Goal: Task Accomplishment & Management: Use online tool/utility

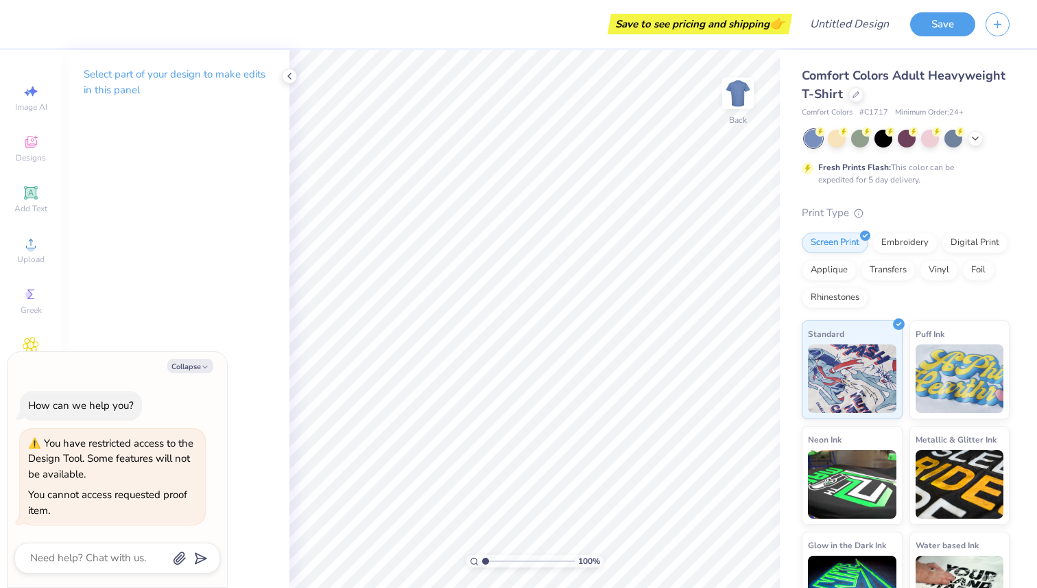
type textarea "x"
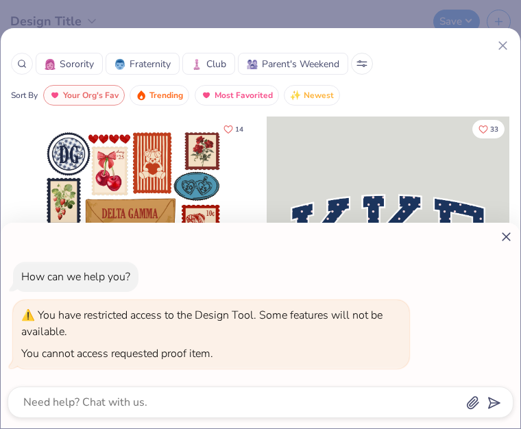
click at [501, 45] on div "How can we help you? You have restricted access to the Design Tool. Some featur…" at bounding box center [260, 214] width 521 height 429
type textarea "x"
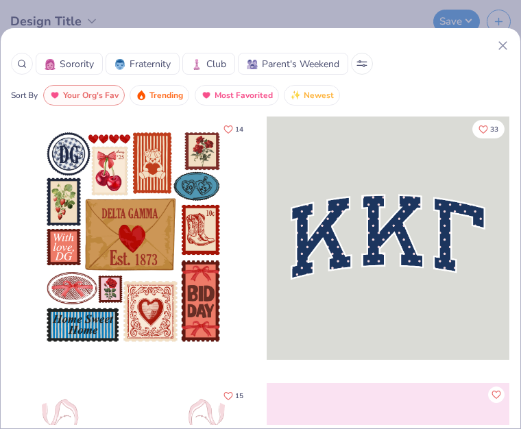
click at [501, 44] on line at bounding box center [503, 46] width 8 height 8
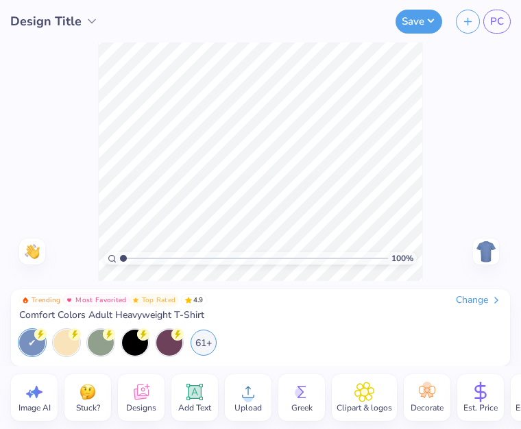
click at [176, 315] on span "Comfort Colors Adult Heavyweight T-Shirt" at bounding box center [111, 315] width 185 height 12
click at [466, 302] on div "Change" at bounding box center [479, 300] width 46 height 12
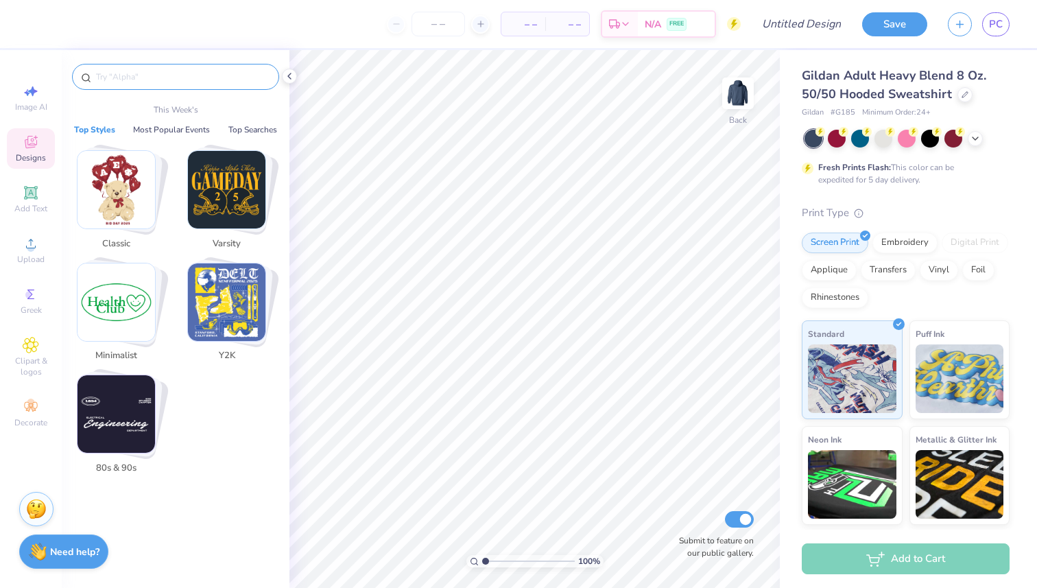
click at [114, 80] on input "text" at bounding box center [183, 77] width 176 height 14
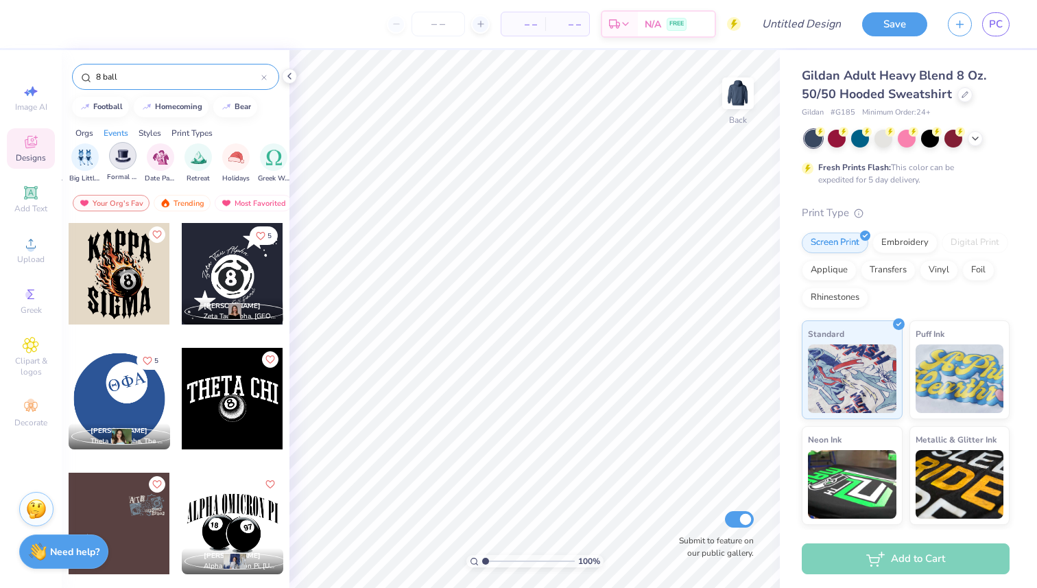
scroll to position [0, 360]
type input "8 ball"
click at [38, 353] on div "Clipart & logos" at bounding box center [31, 356] width 48 height 51
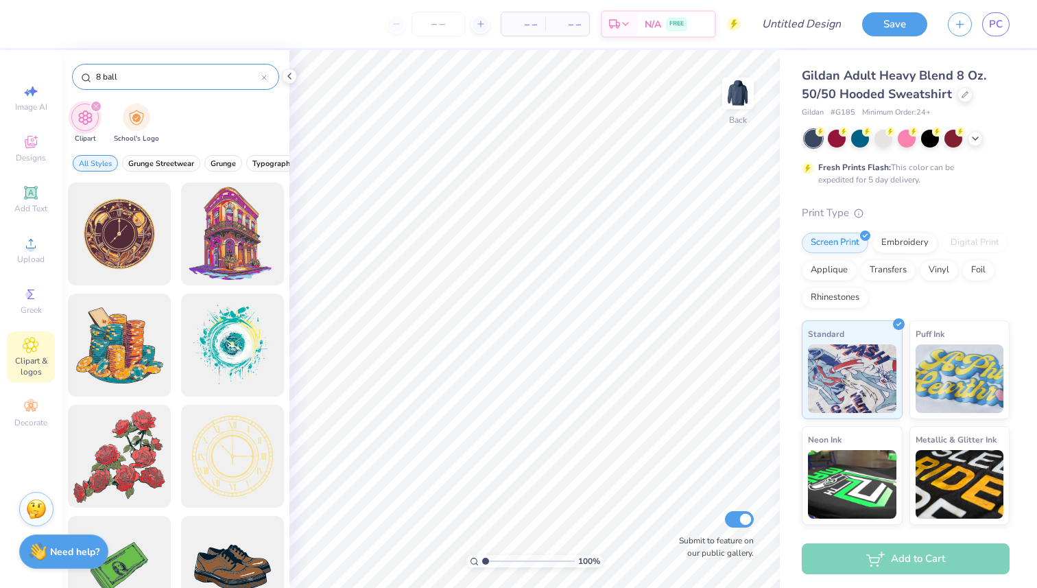
type input "8 ball"
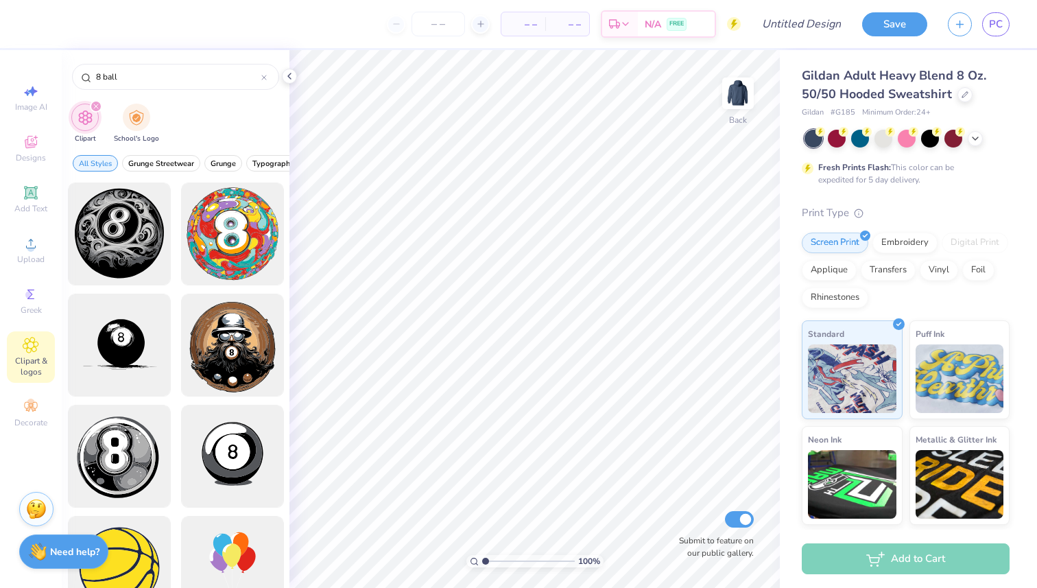
scroll to position [2, 0]
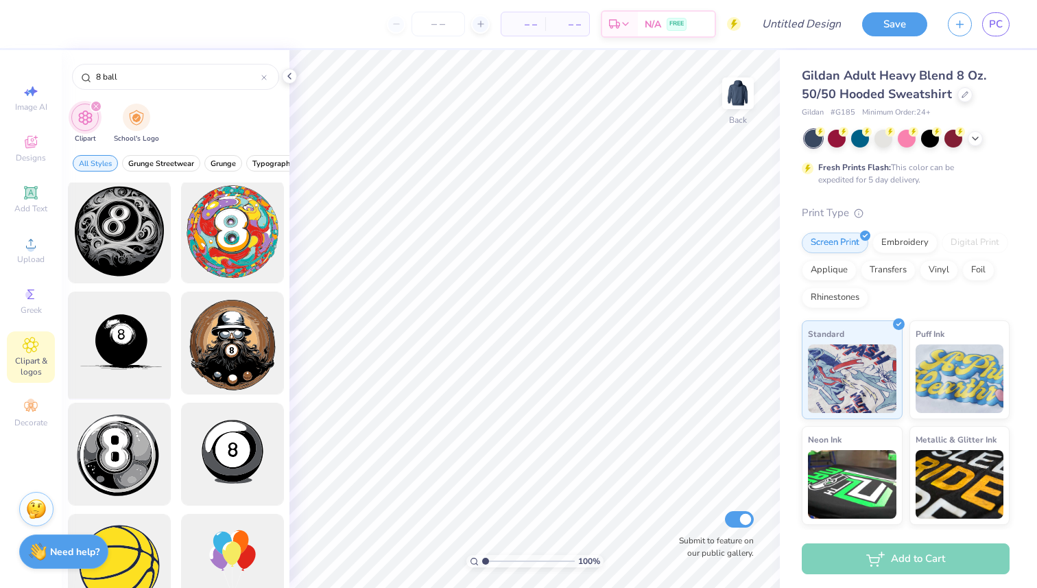
click at [144, 352] on div at bounding box center [118, 343] width 113 height 113
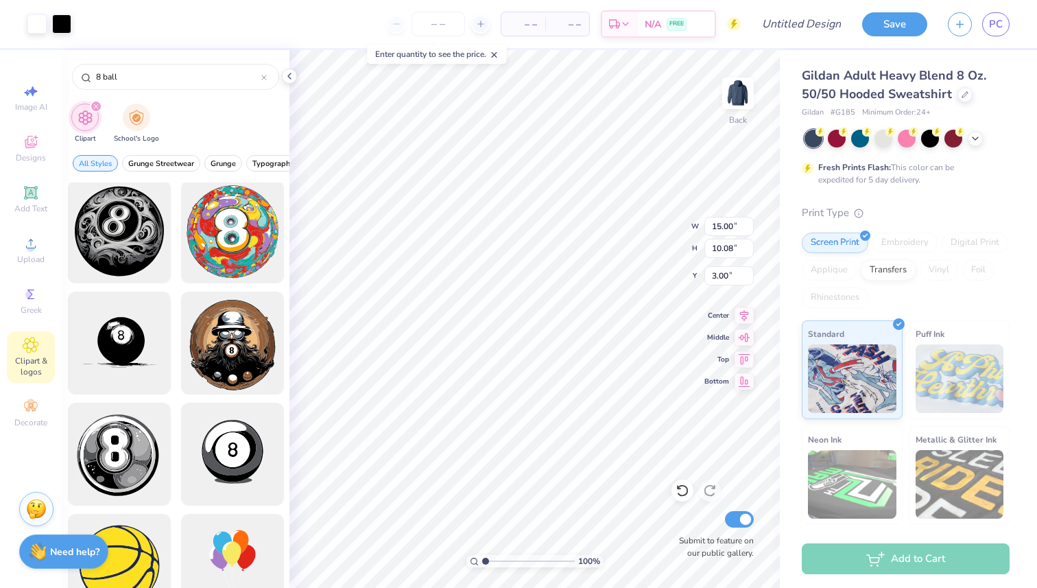
type input "4.06"
type input "2.73"
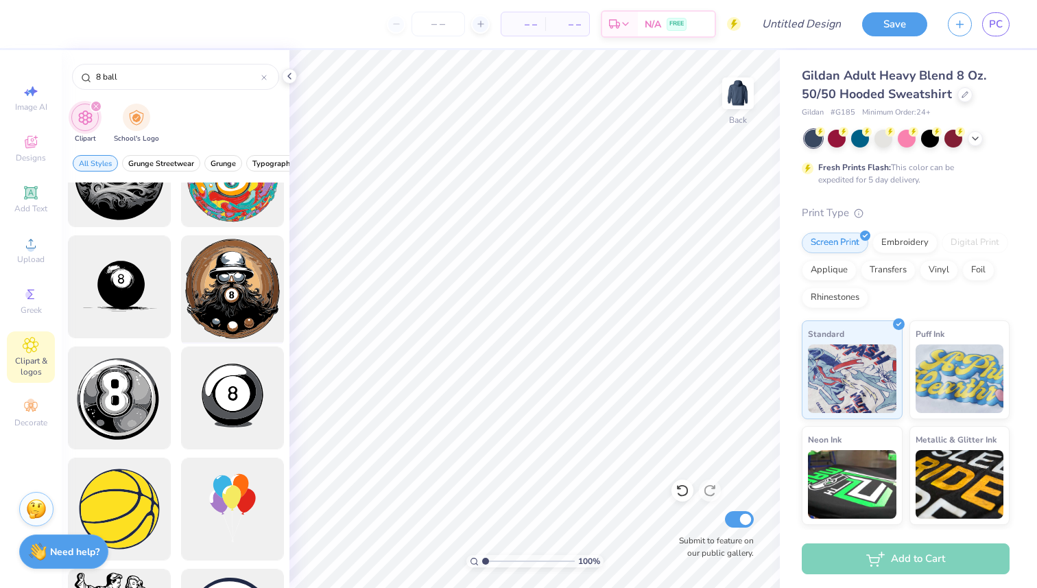
scroll to position [0, 0]
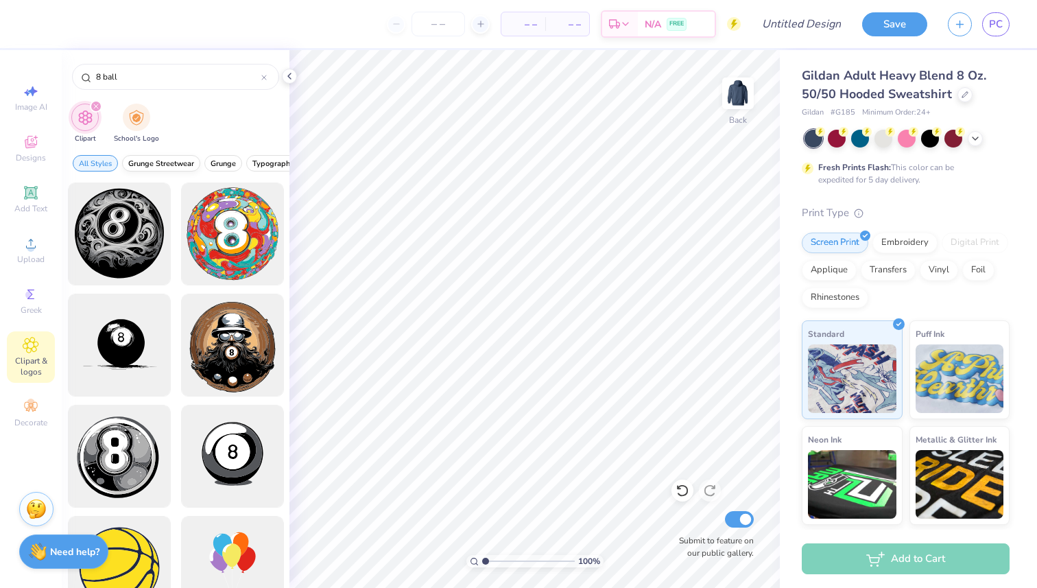
click at [167, 160] on span "Grunge Streetwear" at bounding box center [161, 163] width 66 height 10
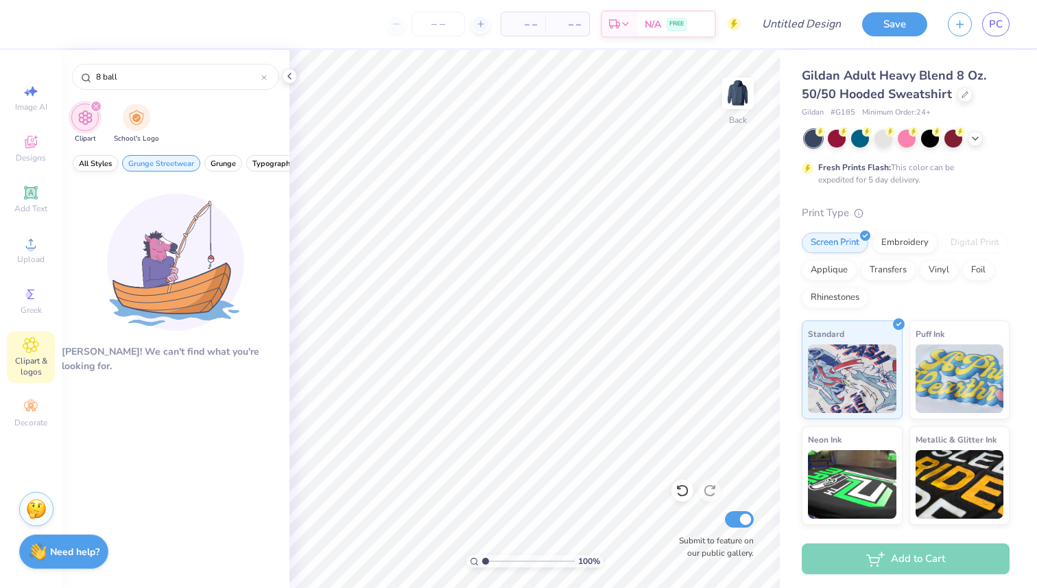
click at [106, 159] on span "All Styles" at bounding box center [95, 163] width 33 height 10
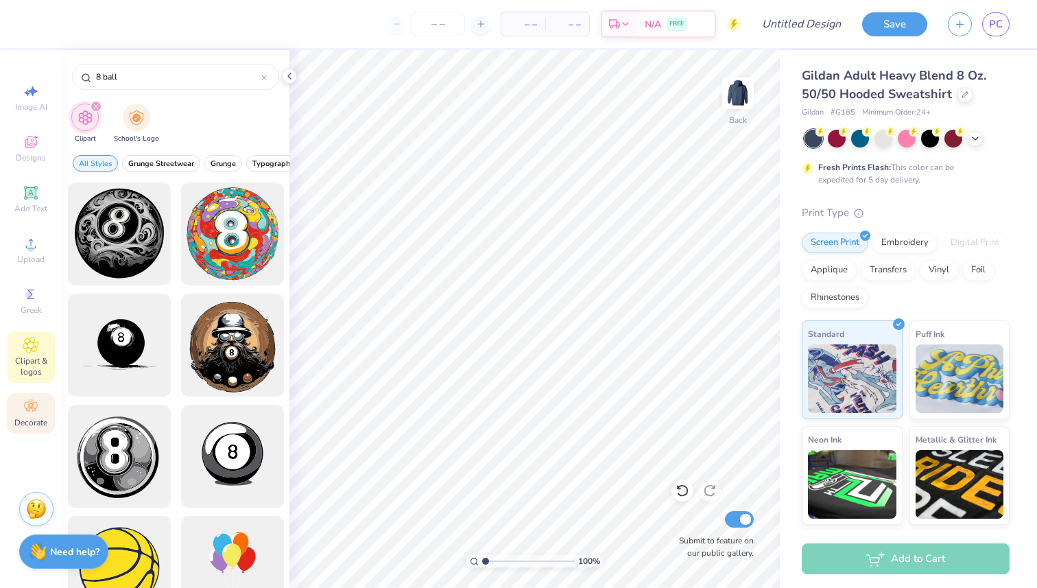
click at [36, 424] on span "Decorate" at bounding box center [30, 422] width 33 height 11
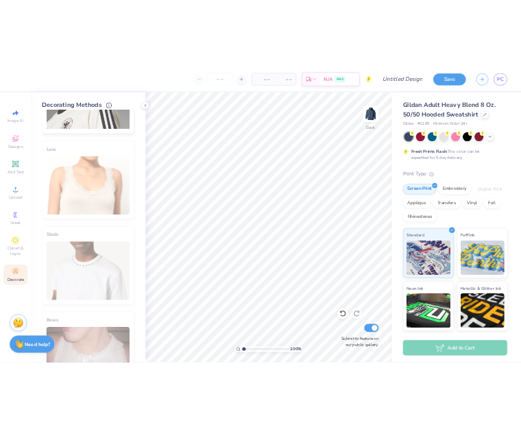
scroll to position [463, 0]
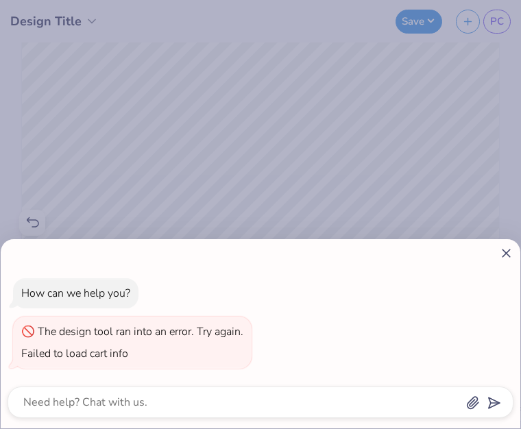
click at [505, 252] on line at bounding box center [507, 254] width 8 height 8
type textarea "x"
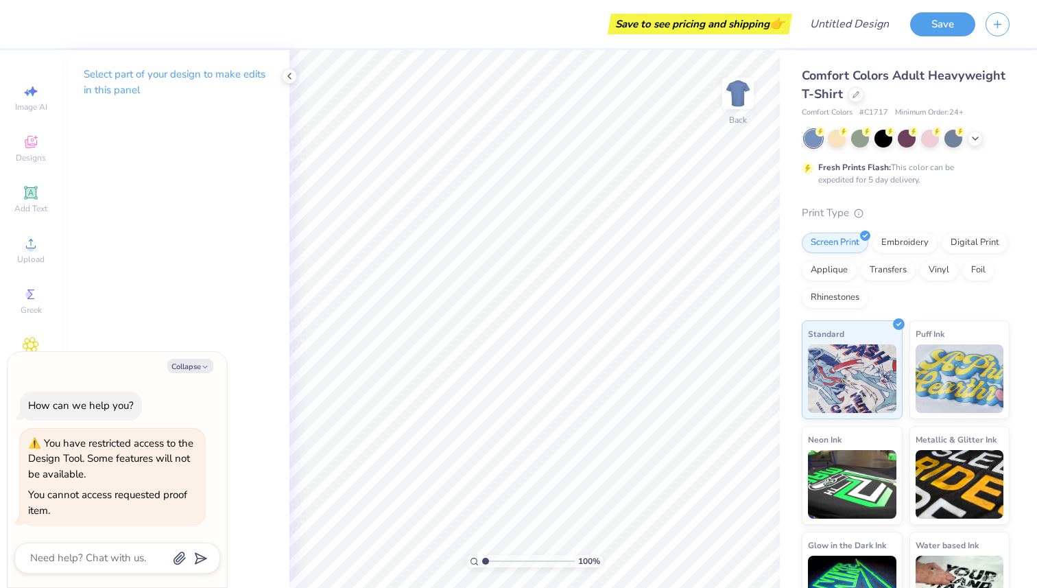
type textarea "x"
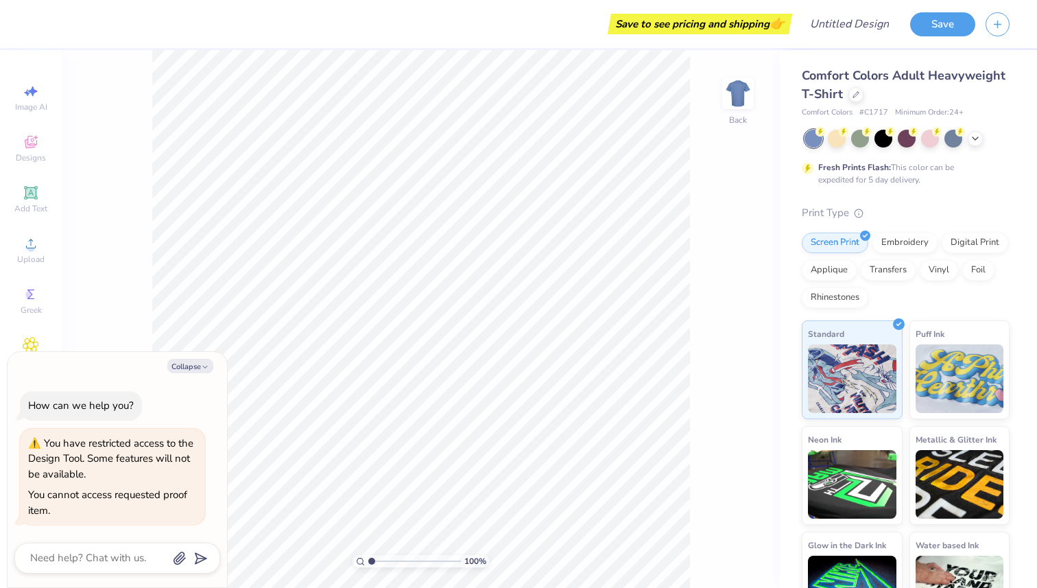
scroll to position [43, 0]
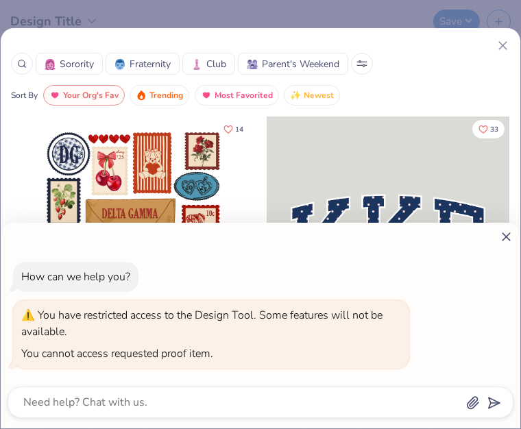
click at [90, 319] on div "You have restricted access to the Design Tool. Some features will not be availa…" at bounding box center [201, 324] width 361 height 32
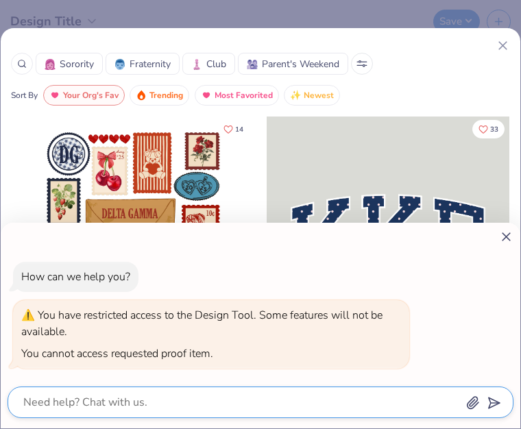
click at [182, 406] on textarea at bounding box center [241, 402] width 439 height 19
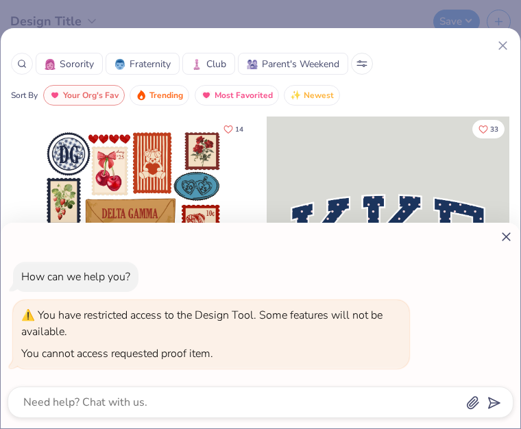
click at [498, 45] on div "How can we help you? You have restricted access to the Design Tool. Some featur…" at bounding box center [260, 214] width 521 height 429
type textarea "x"
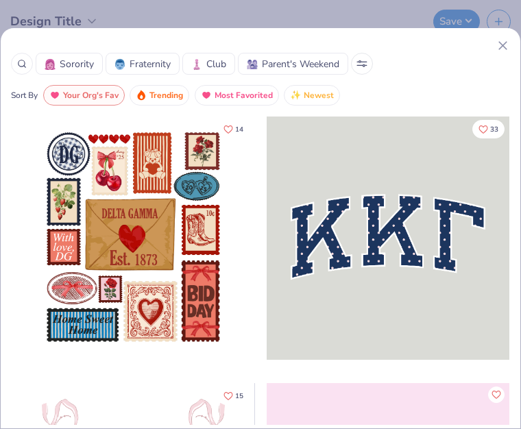
click at [499, 45] on icon at bounding box center [503, 45] width 14 height 14
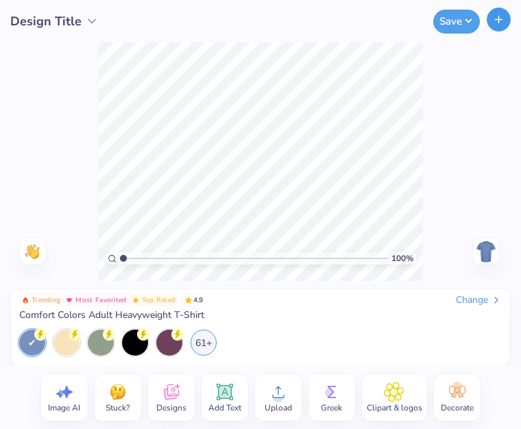
click at [499, 23] on icon "button" at bounding box center [499, 20] width 12 height 12
click at [501, 25] on icon "button" at bounding box center [499, 20] width 12 height 12
click at [62, 20] on span "Design Title" at bounding box center [45, 21] width 71 height 19
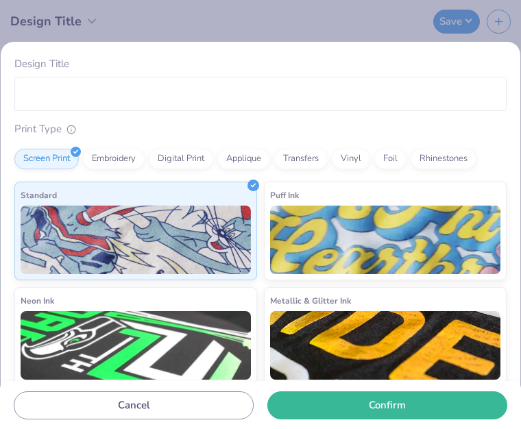
click at [87, 19] on div "Design Title Print Type Screen Print Embroidery Digital Print Applique Transfer…" at bounding box center [260, 214] width 521 height 429
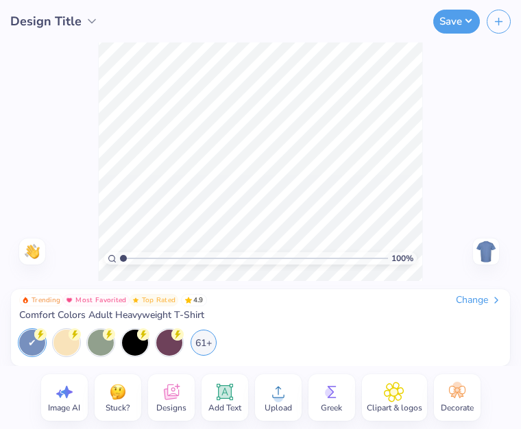
click at [30, 347] on div at bounding box center [32, 343] width 26 height 26
click at [35, 338] on icon at bounding box center [40, 334] width 12 height 12
click at [67, 339] on div at bounding box center [66, 341] width 26 height 26
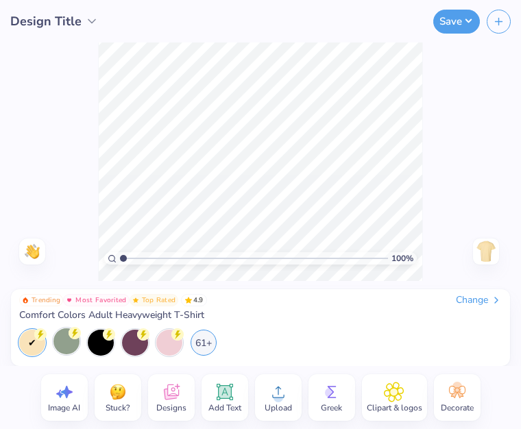
click at [31, 341] on div at bounding box center [32, 343] width 26 height 26
